Goal: Information Seeking & Learning: Understand process/instructions

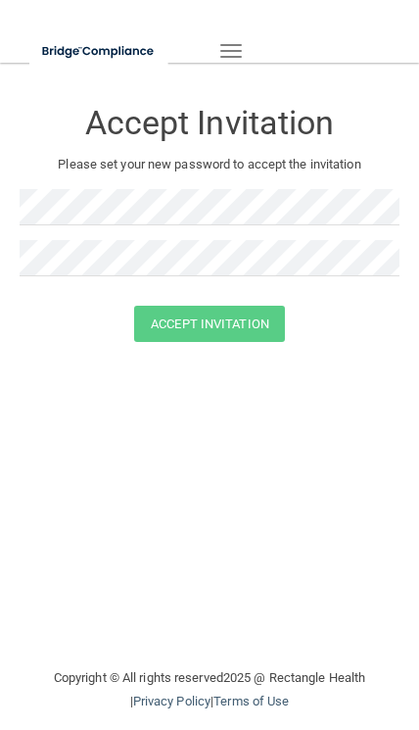
click at [244, 34] on button "Toggle navigation" at bounding box center [231, 50] width 43 height 33
click at [241, 43] on button "Toggle navigation" at bounding box center [231, 50] width 43 height 33
click at [223, 44] on span "button" at bounding box center [231, 45] width 22 height 2
click at [250, 39] on button "Toggle navigation" at bounding box center [231, 50] width 43 height 33
click at [224, 34] on button "Toggle navigation" at bounding box center [231, 50] width 43 height 33
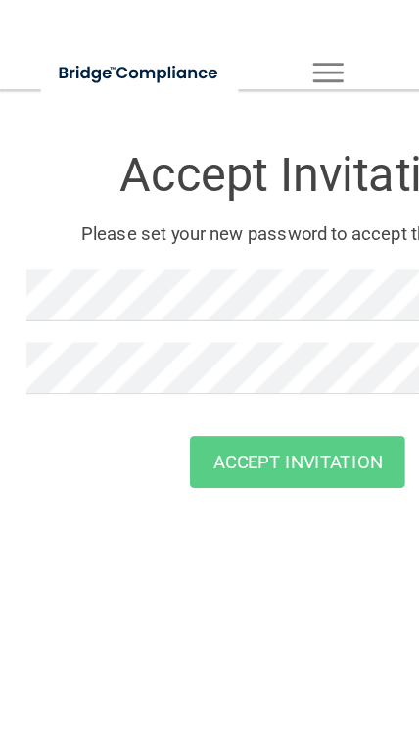
click at [171, 96] on div "Accept Invitation" at bounding box center [210, 117] width 380 height 71
click at [117, 36] on img at bounding box center [98, 51] width 139 height 40
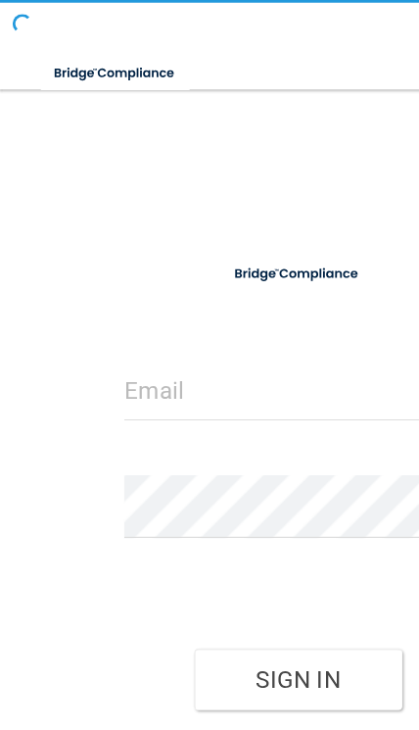
click at [100, 35] on img at bounding box center [81, 51] width 105 height 40
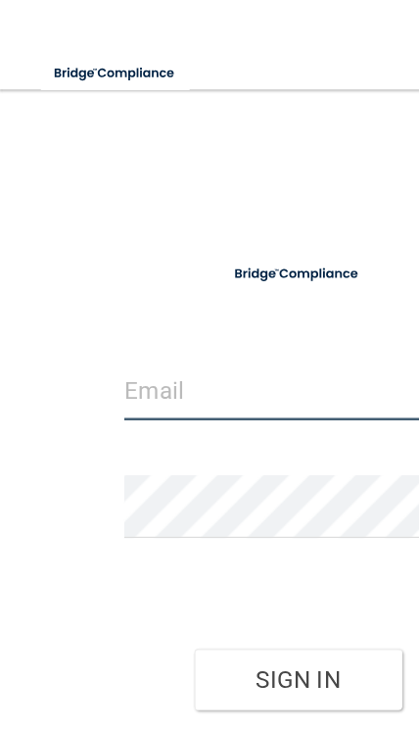
click at [122, 284] on input "email" at bounding box center [209, 273] width 243 height 44
type input "[EMAIL_ADDRESS][DOMAIN_NAME]"
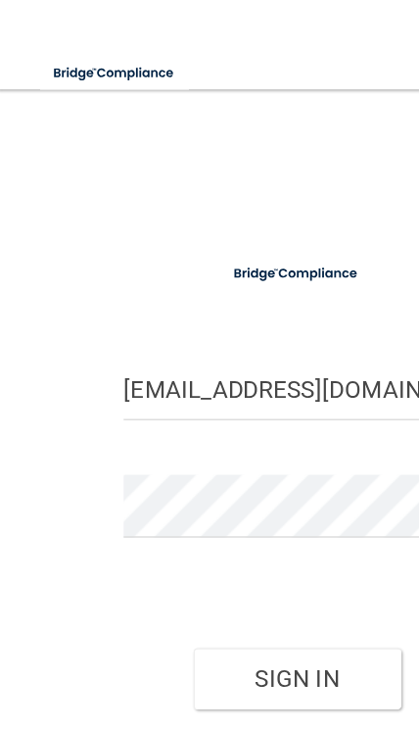
click at [209, 471] on button "Sign In" at bounding box center [210, 476] width 146 height 43
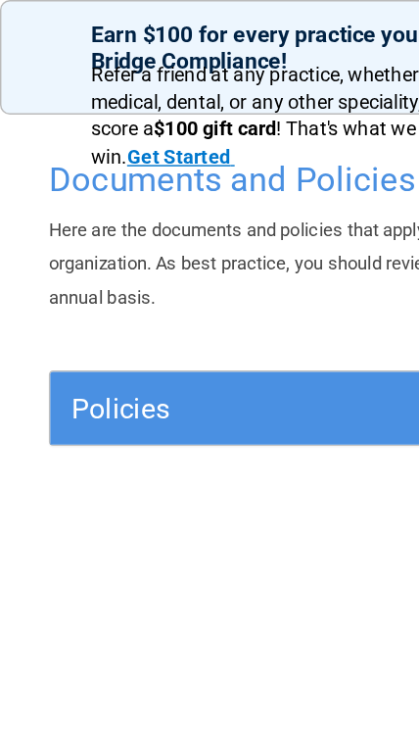
click at [94, 294] on h5 "Policies" at bounding box center [166, 286] width 232 height 22
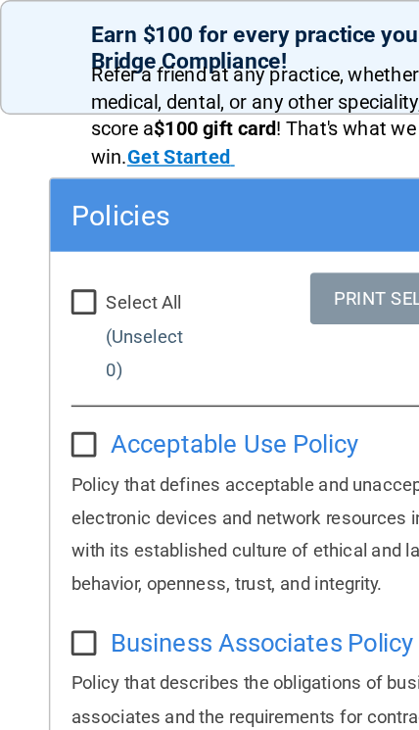
scroll to position [138, 0]
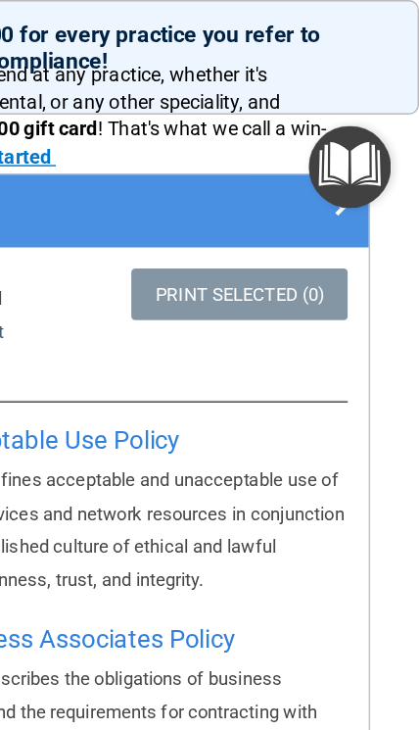
click at [342, 124] on img "Open Resource Center" at bounding box center [371, 117] width 58 height 58
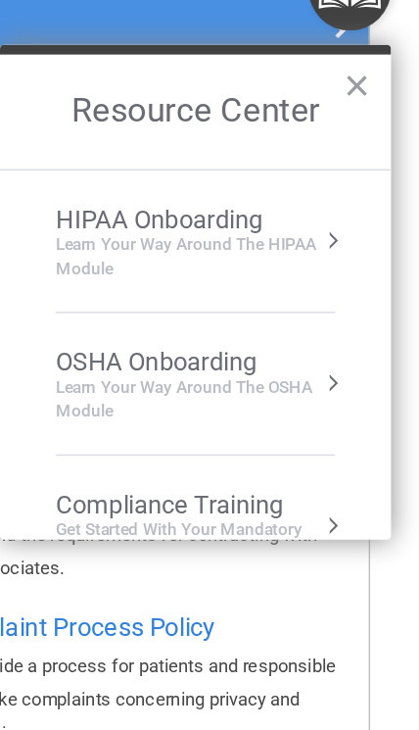
click at [165, 467] on div "Compliance Training" at bounding box center [263, 478] width 196 height 22
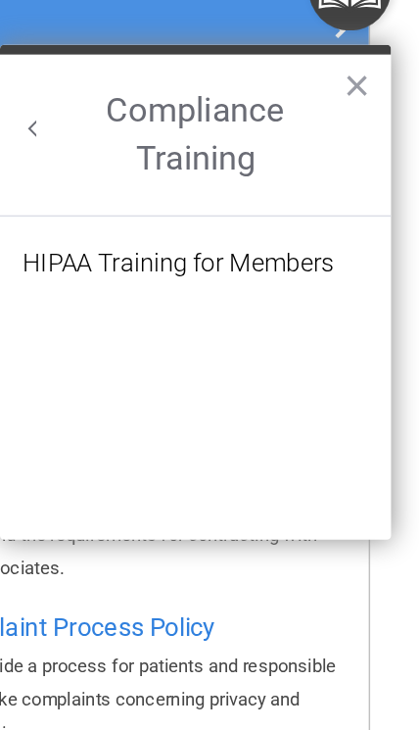
scroll to position [0, 0]
click at [203, 300] on div "HIPAA Training for Members" at bounding box center [250, 309] width 219 height 18
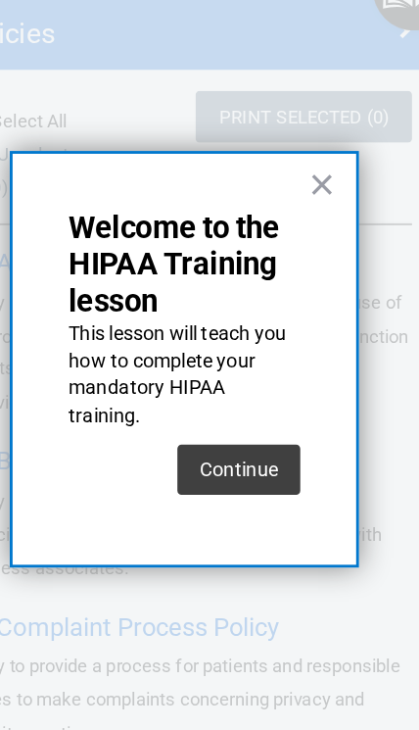
click at [297, 238] on button "×" at bounding box center [306, 253] width 19 height 31
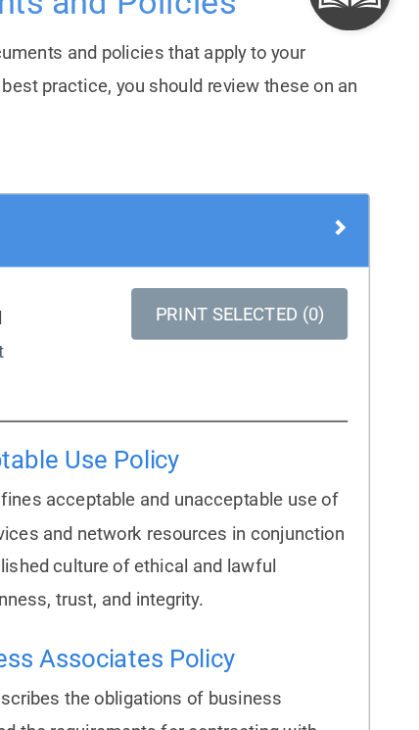
click at [342, 88] on img "Open Resource Center" at bounding box center [371, 117] width 58 height 58
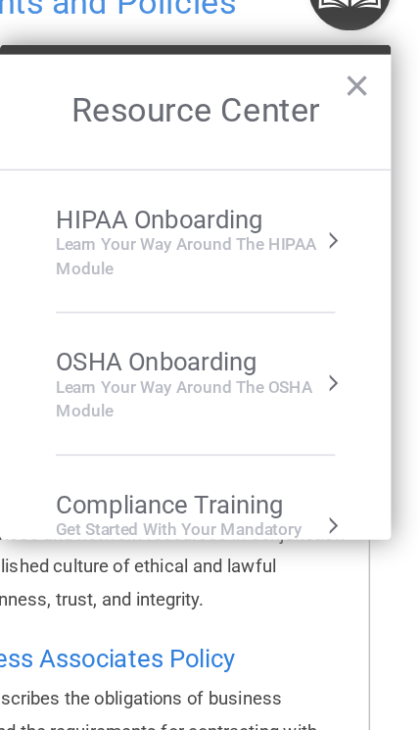
click at [215, 288] on div "Learn Your Way around the HIPAA module" at bounding box center [263, 304] width 196 height 33
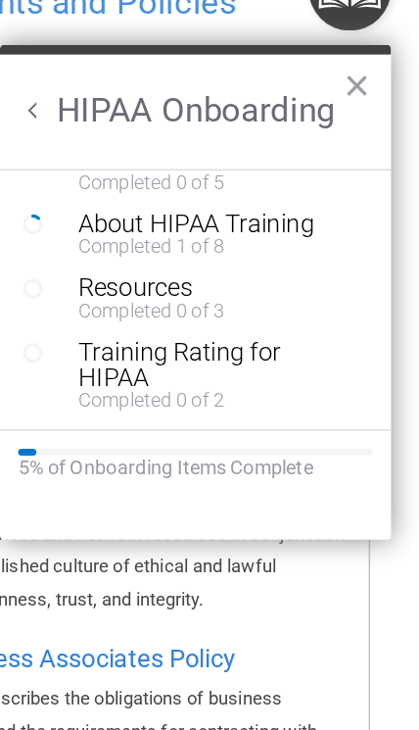
scroll to position [95, 0]
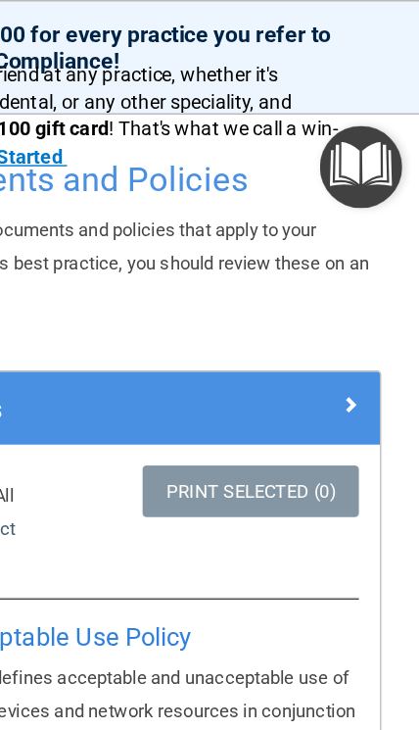
click at [342, 113] on img "Open Resource Center" at bounding box center [371, 117] width 58 height 58
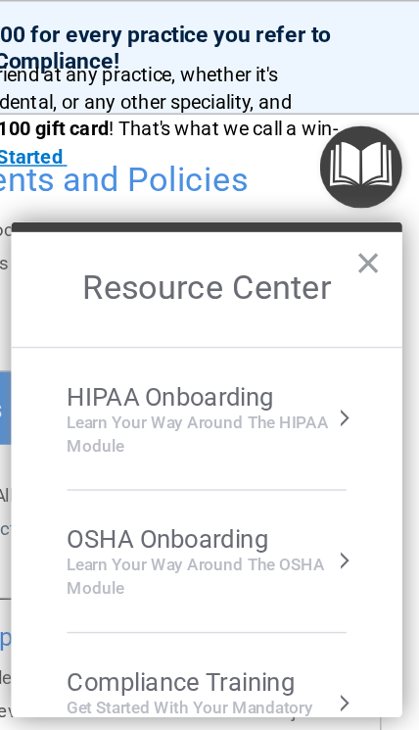
click at [206, 210] on h2 "Resource Center" at bounding box center [262, 203] width 274 height 80
click at [165, 398] on div "Learn your way around the OSHA module" at bounding box center [263, 404] width 196 height 33
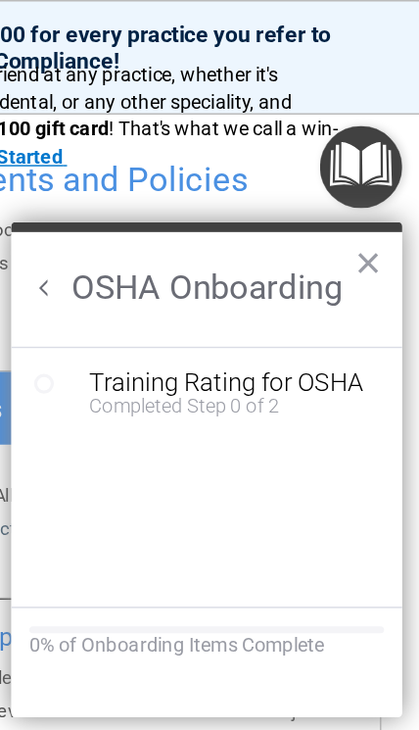
scroll to position [0, 0]
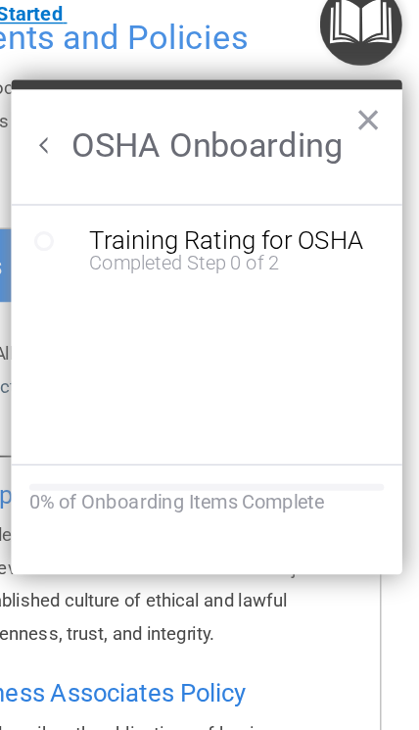
click at [138, 444] on div "0% of Onboarding Items Complete" at bounding box center [262, 452] width 249 height 17
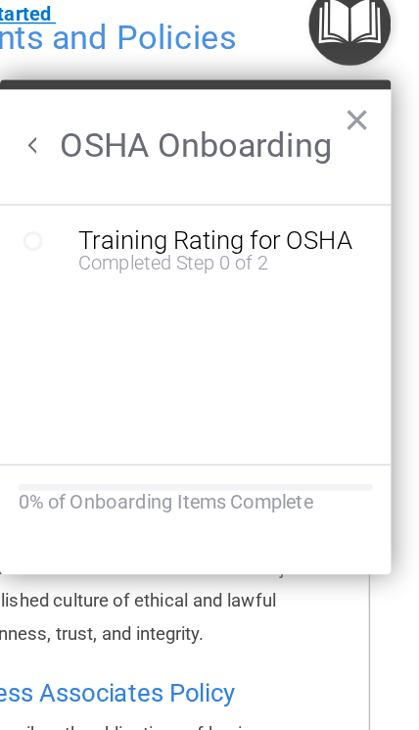
click at [180, 277] on div "Completed Step 0 of 2" at bounding box center [277, 284] width 194 height 14
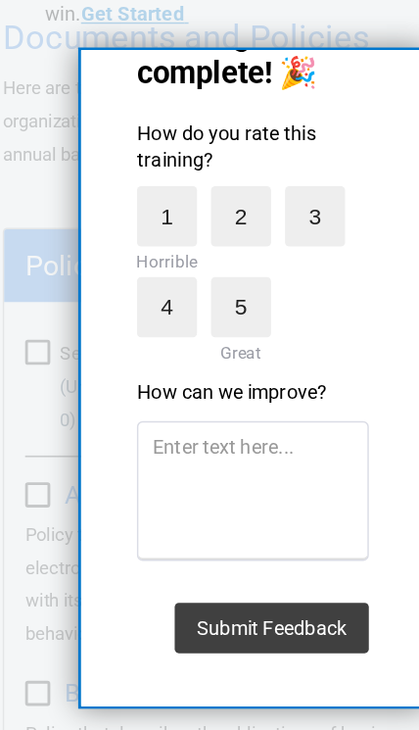
scroll to position [61, 0]
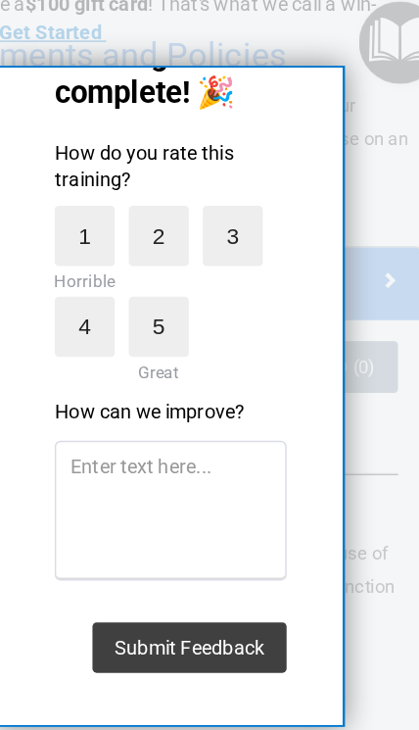
click at [180, 295] on label "5" at bounding box center [201, 316] width 42 height 42
click at [156, 300] on input "5" at bounding box center [156, 300] width 0 height 0
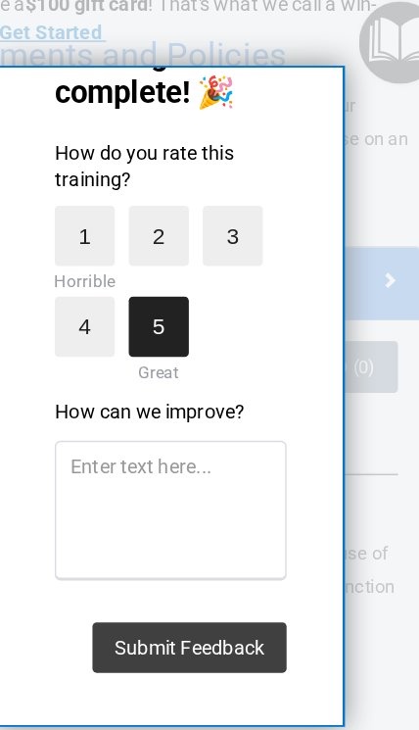
click at [155, 523] on button "Submit Feedback" at bounding box center [223, 540] width 136 height 35
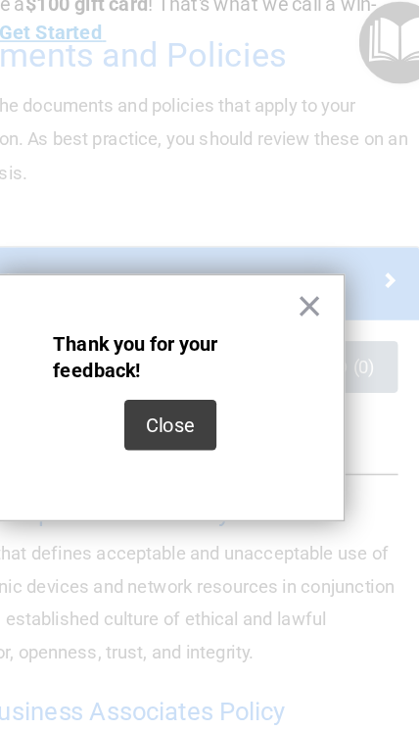
click at [298, 286] on button "×" at bounding box center [307, 301] width 19 height 31
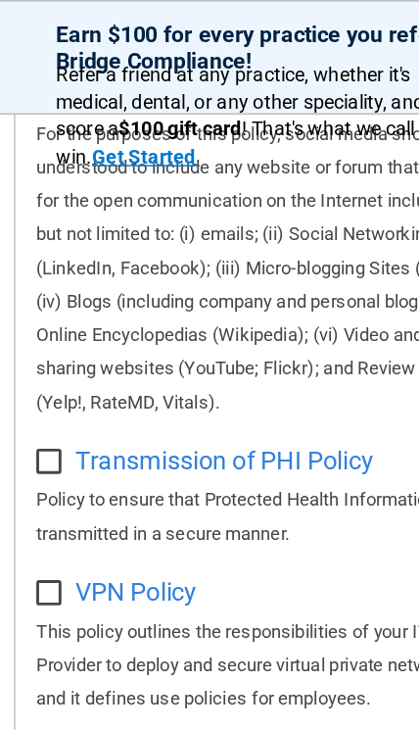
scroll to position [2446, 0]
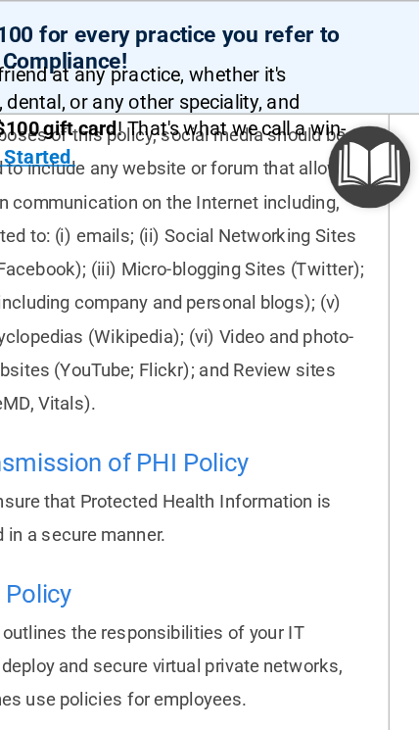
click at [342, 136] on img "Open Resource Center" at bounding box center [371, 117] width 58 height 58
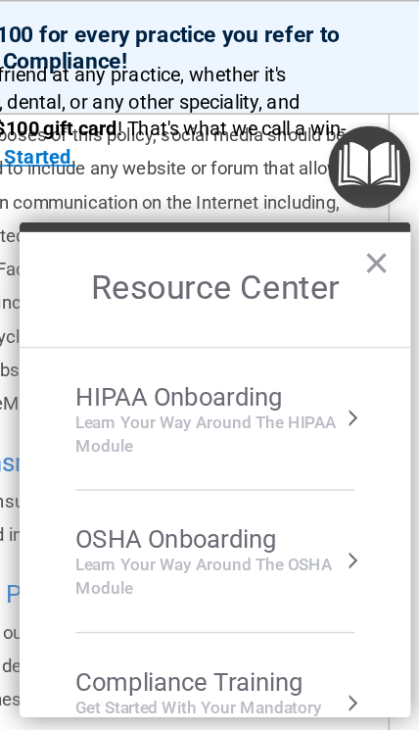
click at [202, 274] on div "HIPAA Onboarding" at bounding box center [263, 279] width 196 height 22
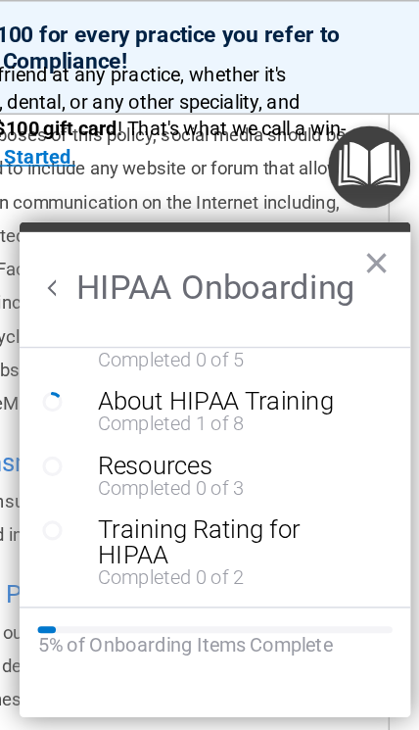
scroll to position [95, 0]
click at [180, 383] on div "Training Rating for HIPAA" at bounding box center [277, 380] width 194 height 35
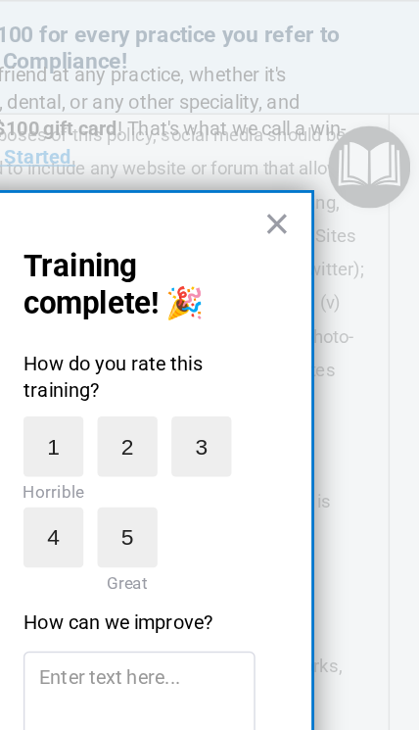
scroll to position [43, 0]
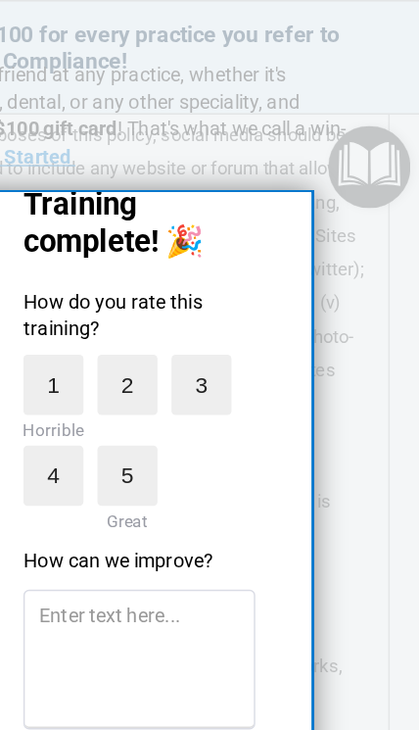
click at [198, 134] on div "Training complete! 🎉 How do you rate this training? 1 Horrible 2 3 4 5 Great Ho…" at bounding box center [209, 365] width 245 height 464
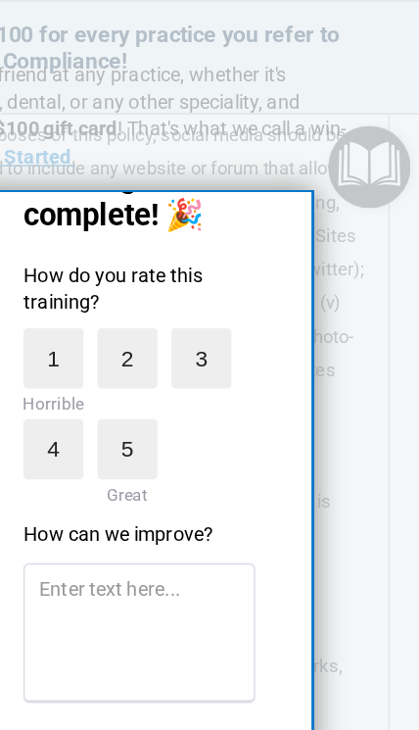
scroll to position [61, 0]
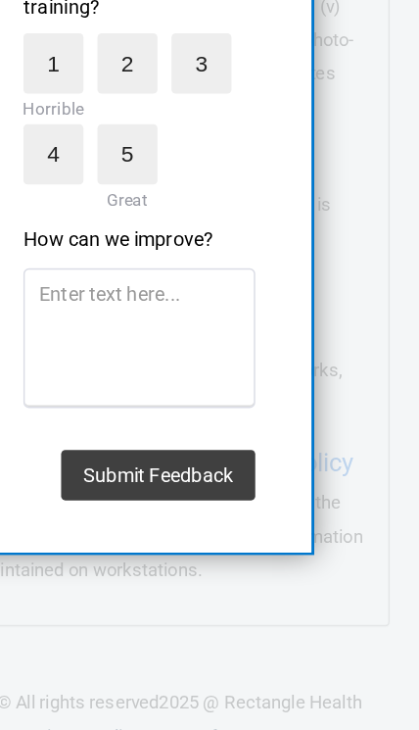
click at [155, 523] on button "Submit Feedback" at bounding box center [223, 540] width 136 height 35
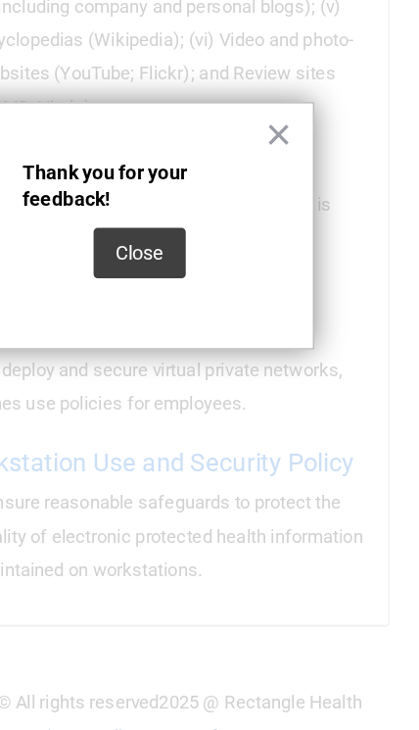
click at [177, 367] on button "Close" at bounding box center [209, 384] width 65 height 35
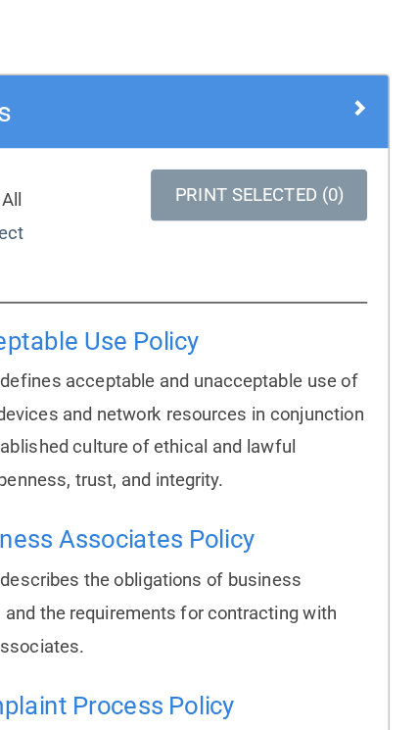
scroll to position [0, 0]
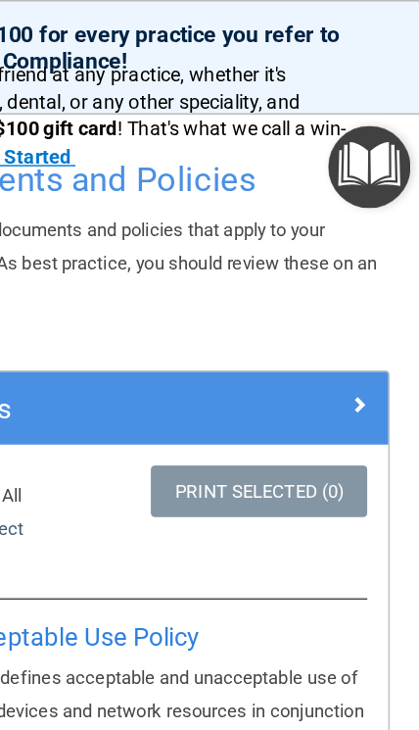
click at [342, 122] on img "Open Resource Center" at bounding box center [371, 117] width 58 height 58
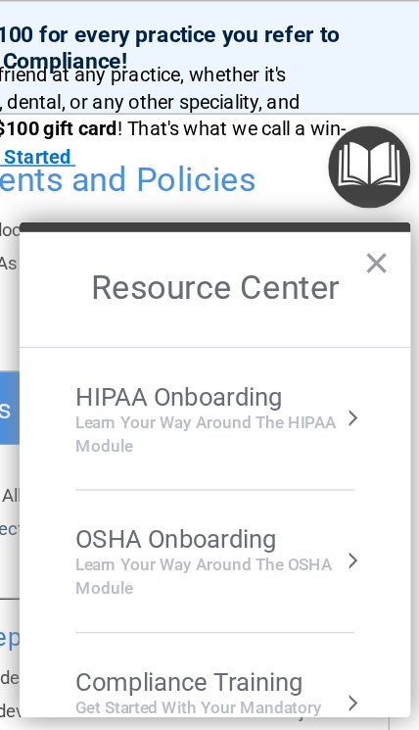
click at [208, 291] on div "Learn Your Way around the HIPAA module" at bounding box center [263, 304] width 196 height 33
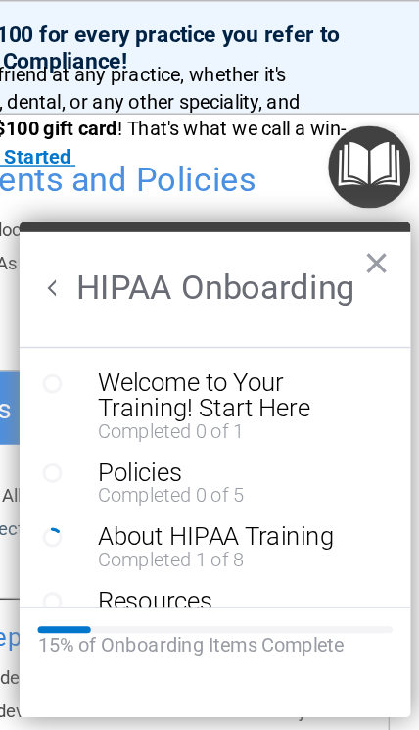
click at [201, 282] on div "Welcome to Your Training! Start Here" at bounding box center [277, 277] width 194 height 35
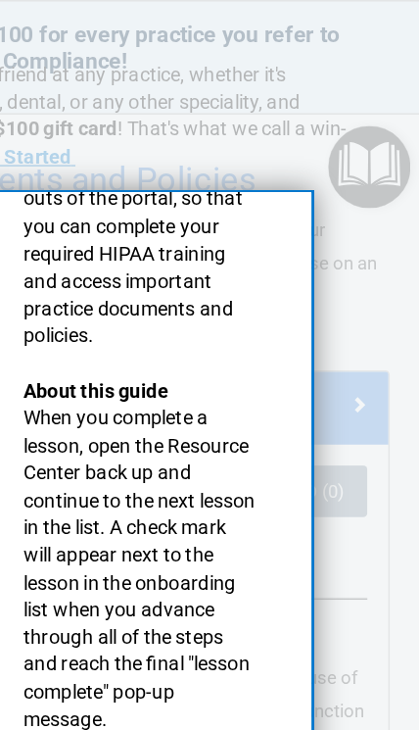
scroll to position [251, 0]
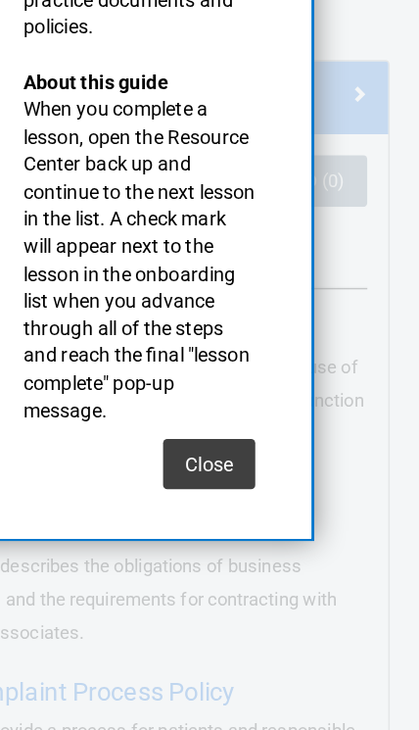
click at [226, 525] on button "Close" at bounding box center [258, 542] width 65 height 35
